Goal: Task Accomplishment & Management: Manage account settings

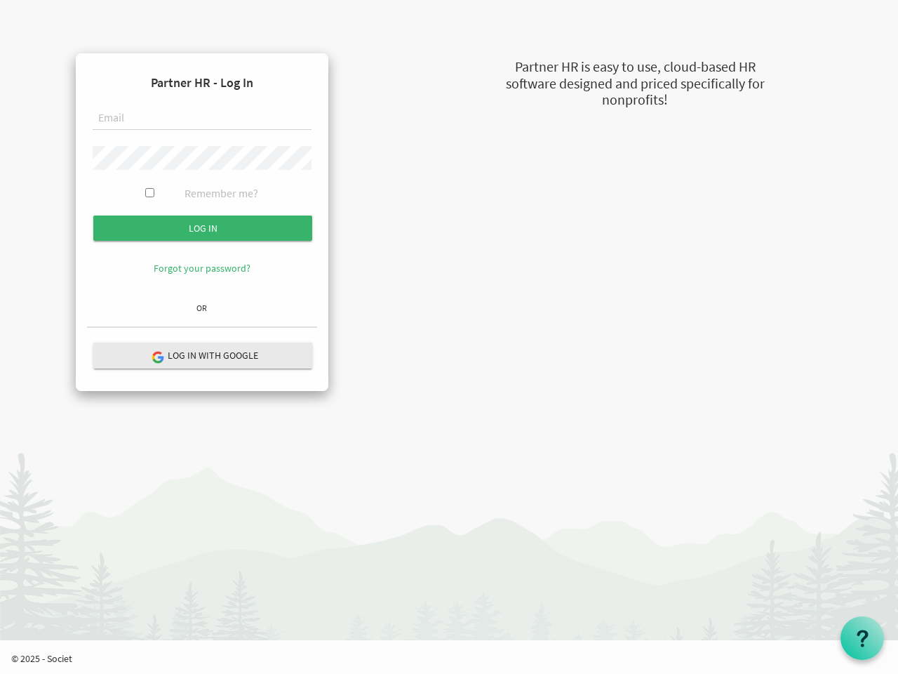
click at [202, 180] on form "Partner HR - Log In Remember me? Log in" at bounding box center [202, 181] width 230 height 232
click at [203, 228] on input "Log in" at bounding box center [202, 227] width 219 height 25
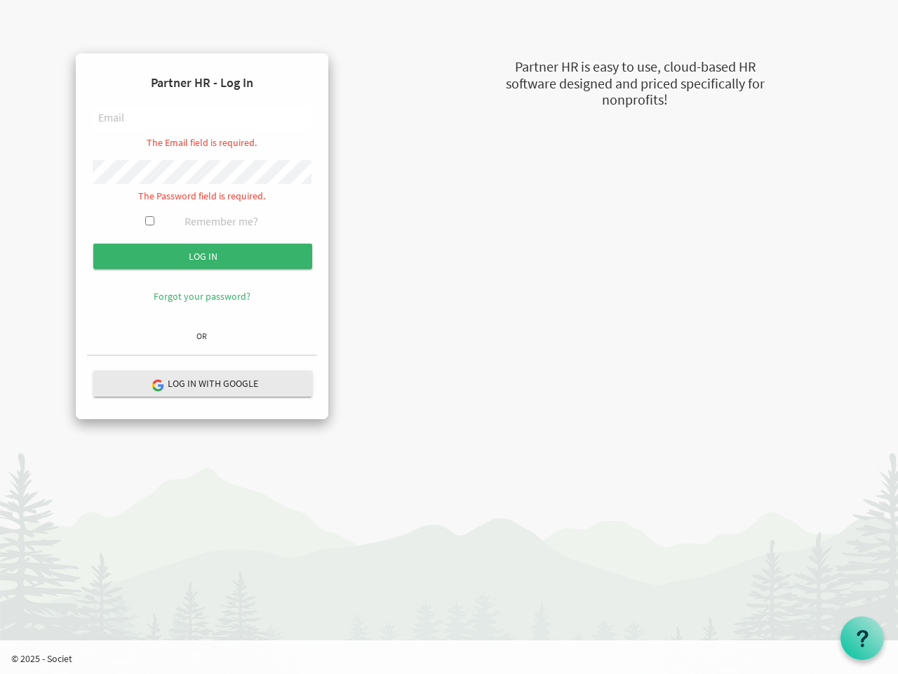
click at [203, 355] on hr at bounding box center [202, 355] width 230 height 2
click at [863, 638] on use at bounding box center [862, 638] width 11 height 17
